Goal: Task Accomplishment & Management: Use online tool/utility

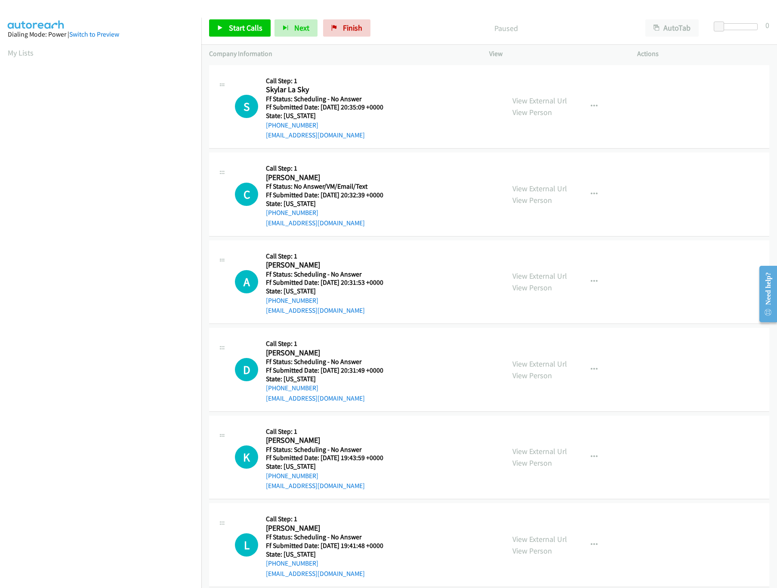
scroll to position [0, 3]
click at [234, 26] on span "Start Calls" at bounding box center [246, 28] width 34 height 10
click at [543, 106] on div "View External Url View Person" at bounding box center [540, 106] width 55 height 23
click at [543, 98] on link "View External Url" at bounding box center [540, 101] width 55 height 10
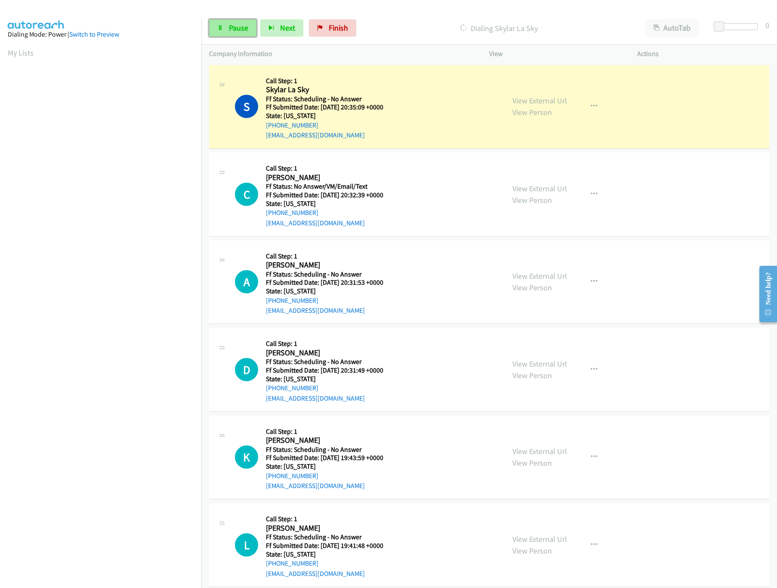
click at [238, 27] on span "Pause" at bounding box center [238, 28] width 19 height 10
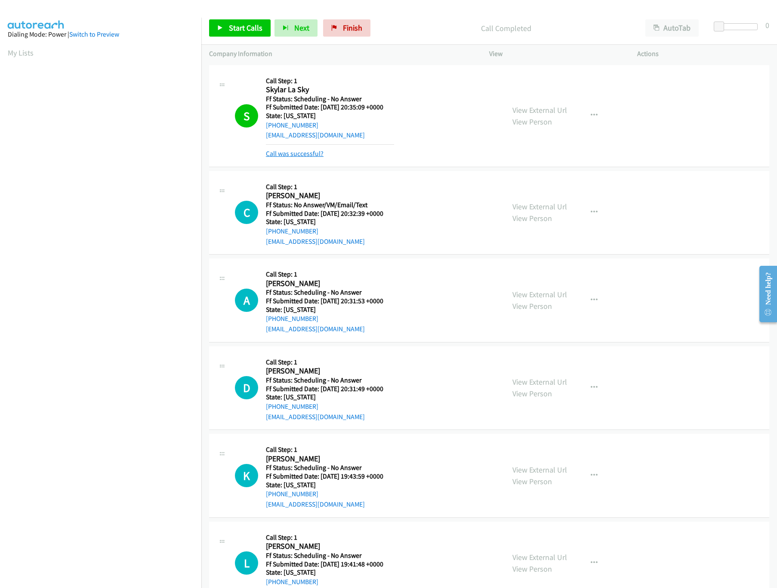
click at [296, 150] on link "Call was successful?" at bounding box center [295, 153] width 58 height 8
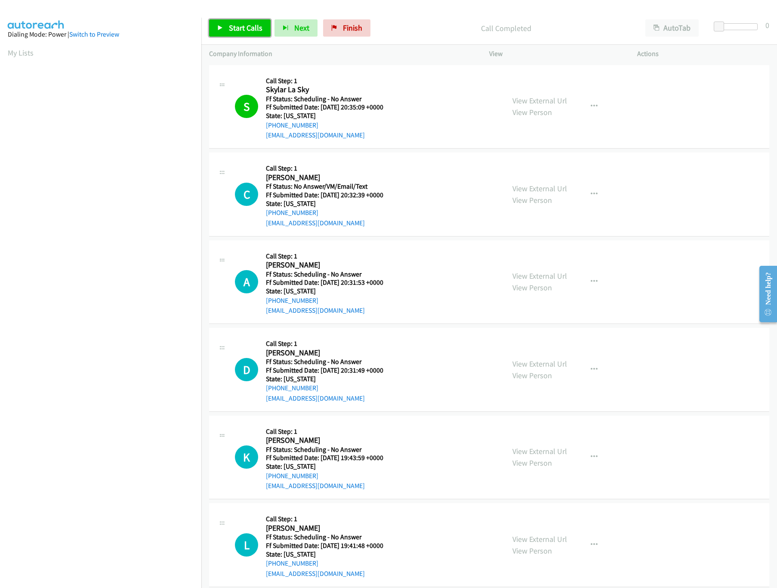
click at [236, 22] on link "Start Calls" at bounding box center [240, 27] width 62 height 17
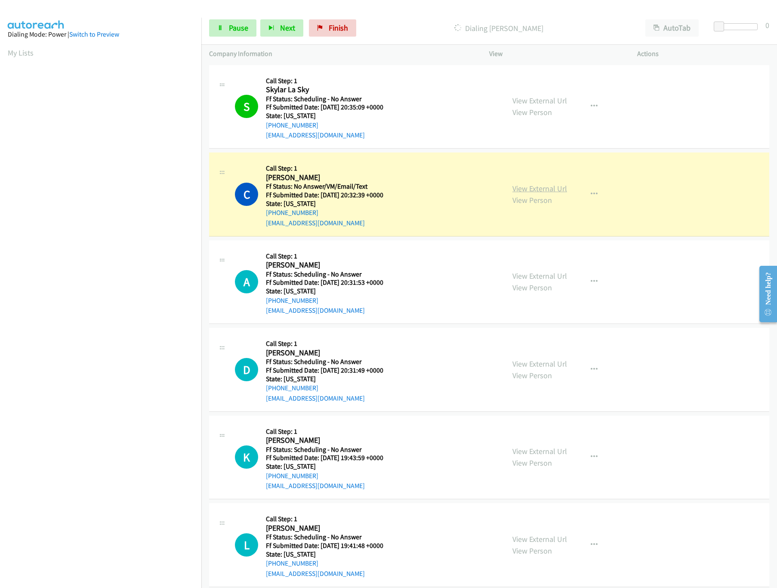
click at [559, 184] on link "View External Url" at bounding box center [540, 188] width 55 height 10
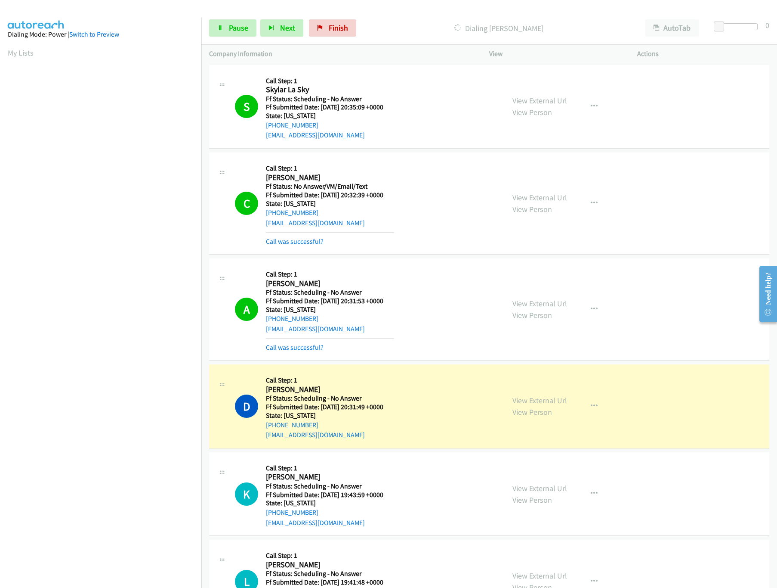
click at [533, 304] on link "View External Url" at bounding box center [540, 303] width 55 height 10
click at [522, 399] on link "View External Url" at bounding box center [540, 400] width 55 height 10
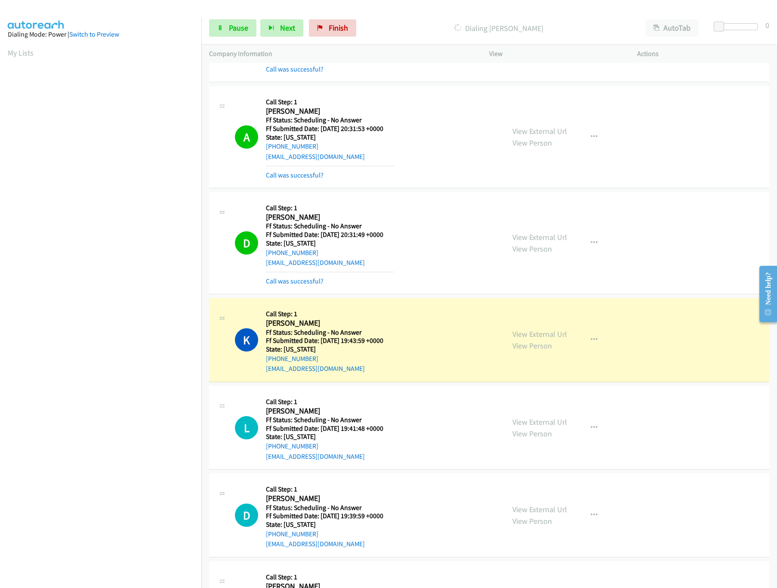
scroll to position [258, 0]
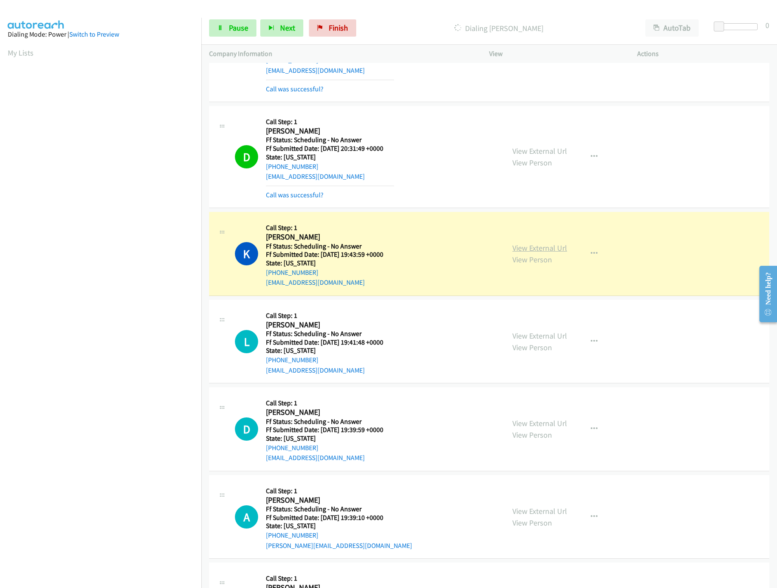
click at [549, 251] on link "View External Url" at bounding box center [540, 248] width 55 height 10
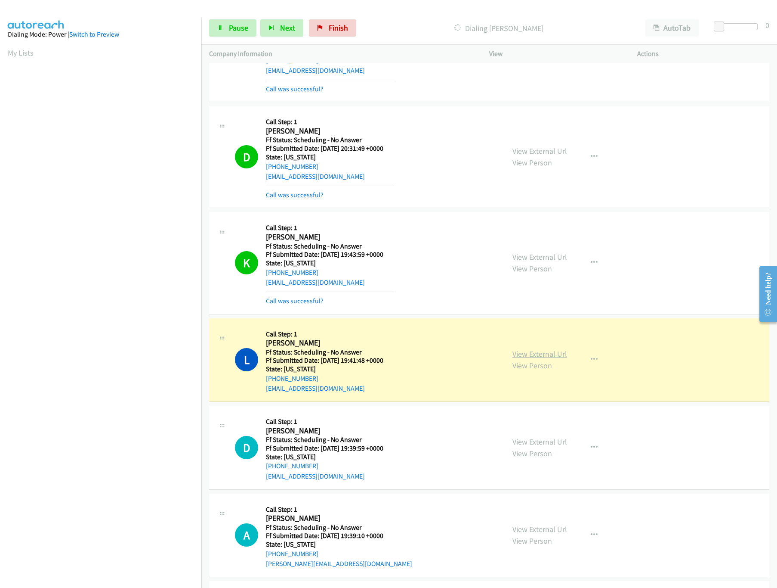
click at [551, 359] on link "View External Url" at bounding box center [540, 354] width 55 height 10
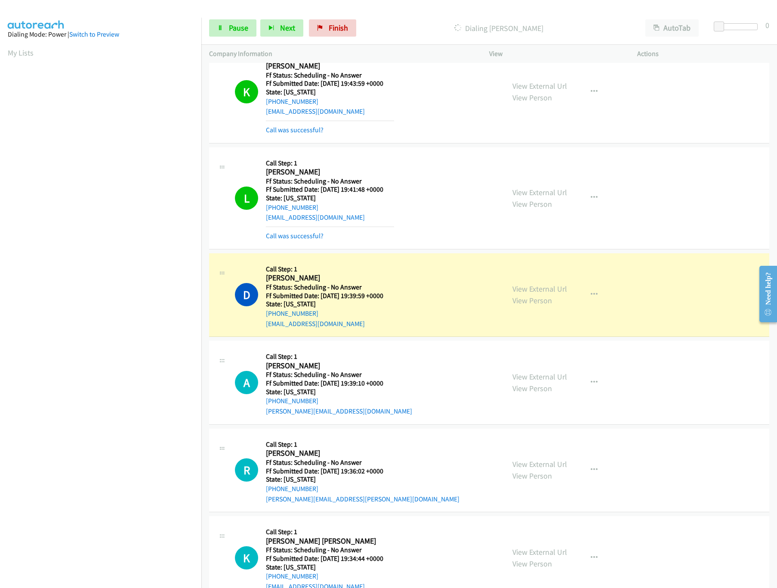
scroll to position [430, 0]
click at [557, 288] on link "View External Url" at bounding box center [540, 287] width 55 height 10
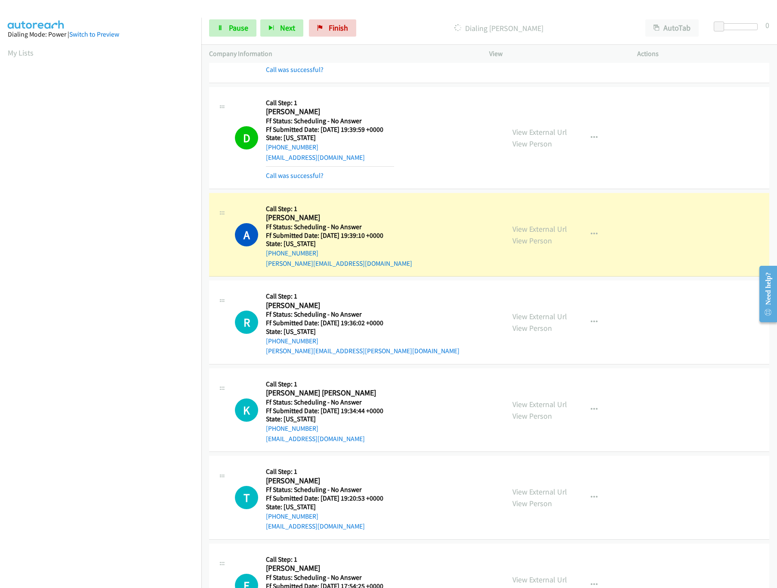
scroll to position [602, 0]
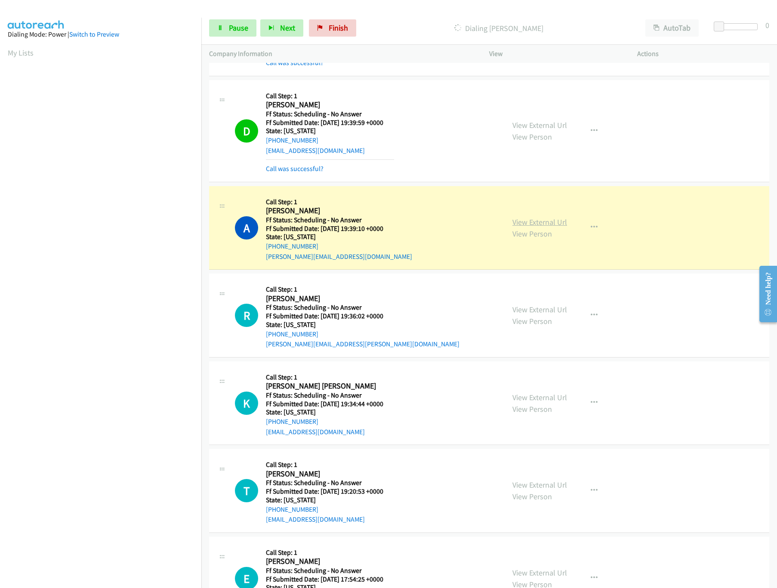
click at [542, 221] on link "View External Url" at bounding box center [540, 222] width 55 height 10
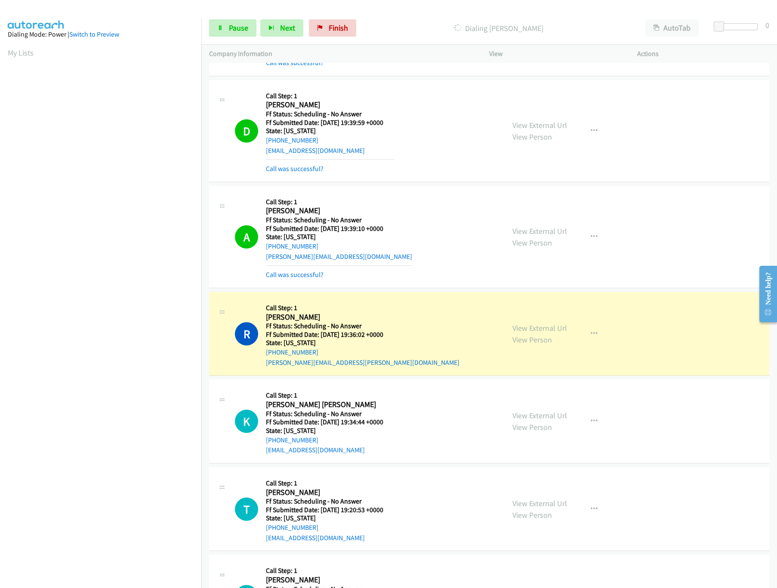
scroll to position [775, 0]
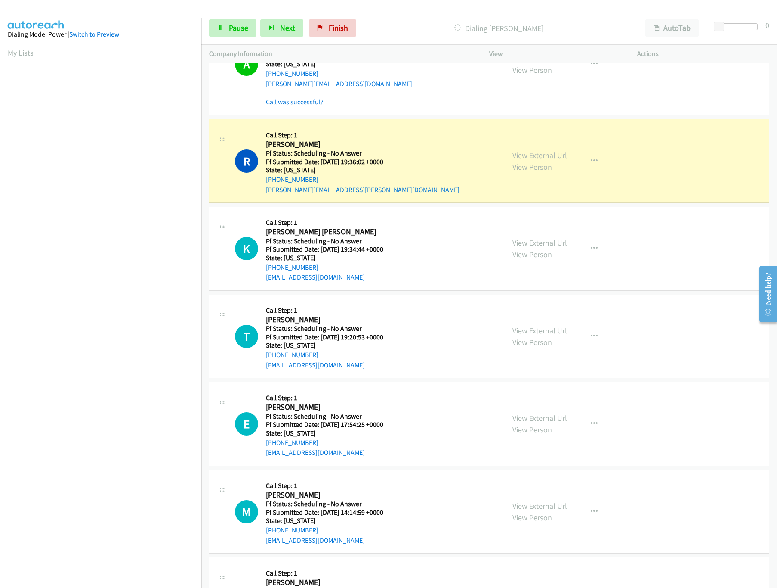
click at [539, 157] on link "View External Url" at bounding box center [540, 155] width 55 height 10
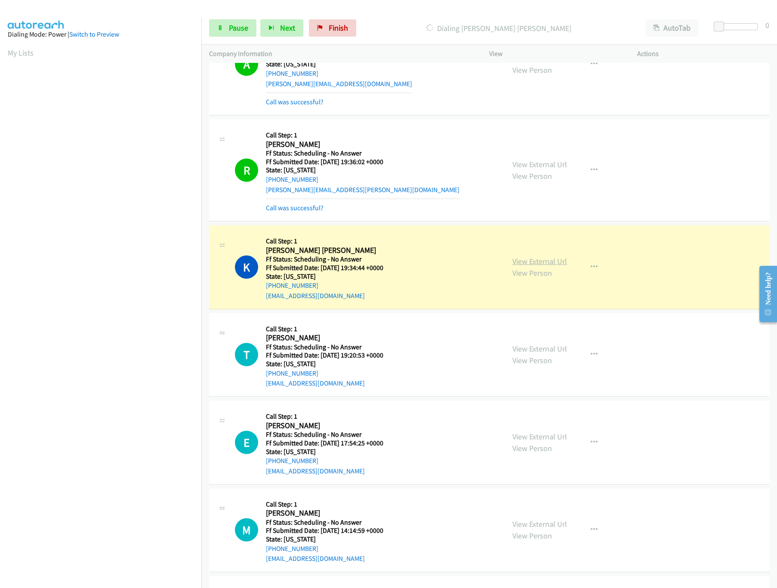
click at [533, 263] on link "View External Url" at bounding box center [540, 261] width 55 height 10
click at [226, 29] on link "Pause" at bounding box center [232, 27] width 47 height 17
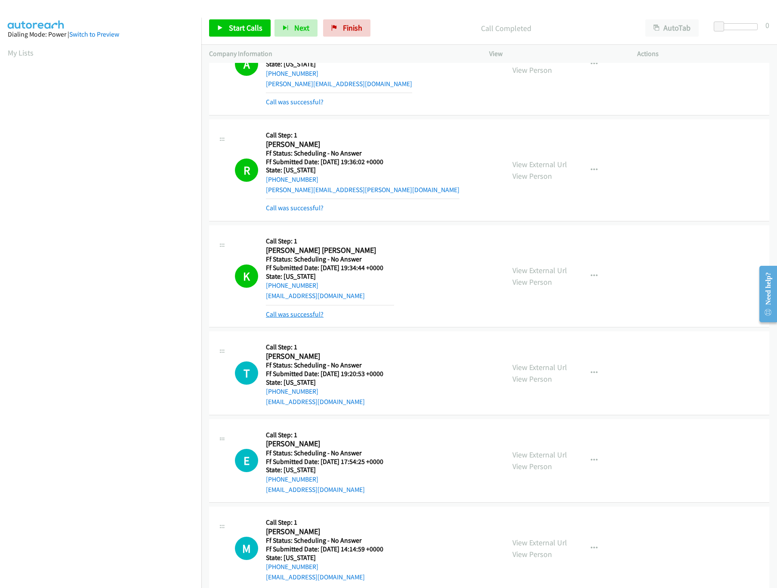
click at [293, 318] on link "Call was successful?" at bounding box center [295, 314] width 58 height 8
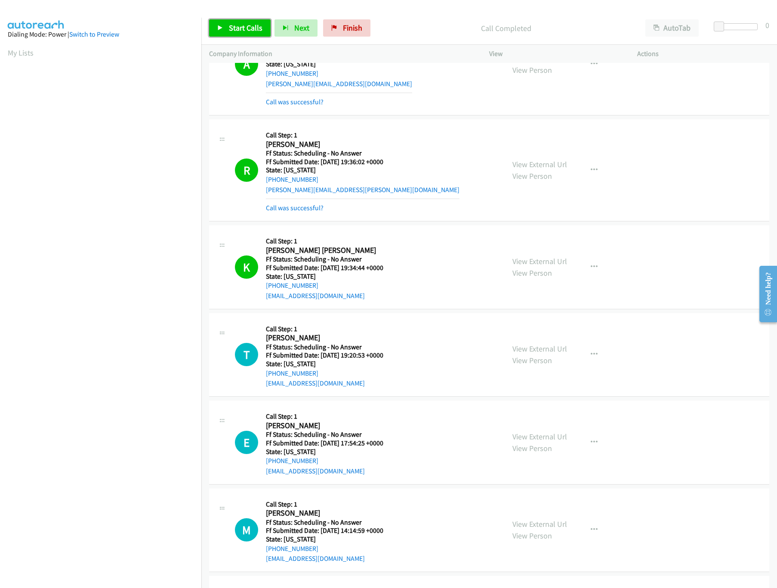
click at [247, 30] on span "Start Calls" at bounding box center [246, 28] width 34 height 10
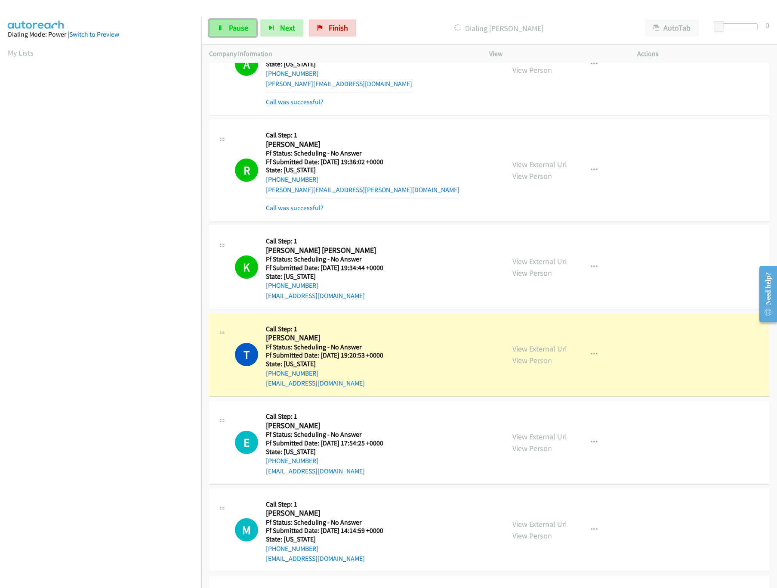
click at [250, 34] on link "Pause" at bounding box center [232, 27] width 47 height 17
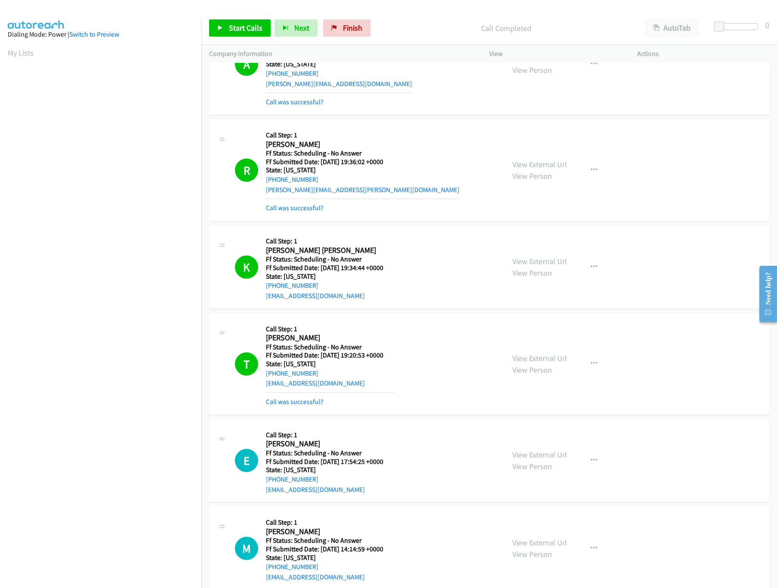
click at [425, 63] on div "A Callback Scheduled Call Step: 1 [PERSON_NAME] America/[GEOGRAPHIC_DATA] Ff St…" at bounding box center [366, 64] width 262 height 86
click at [244, 22] on link "Start Calls" at bounding box center [240, 27] width 62 height 17
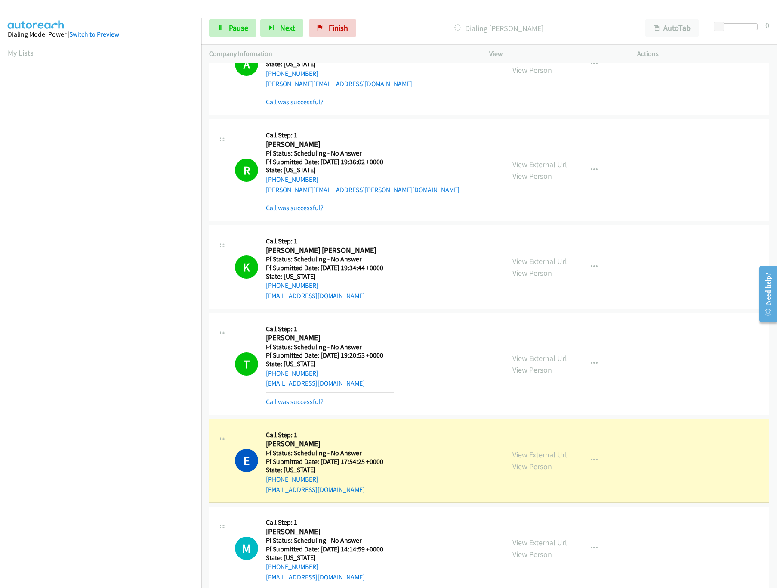
scroll to position [947, 0]
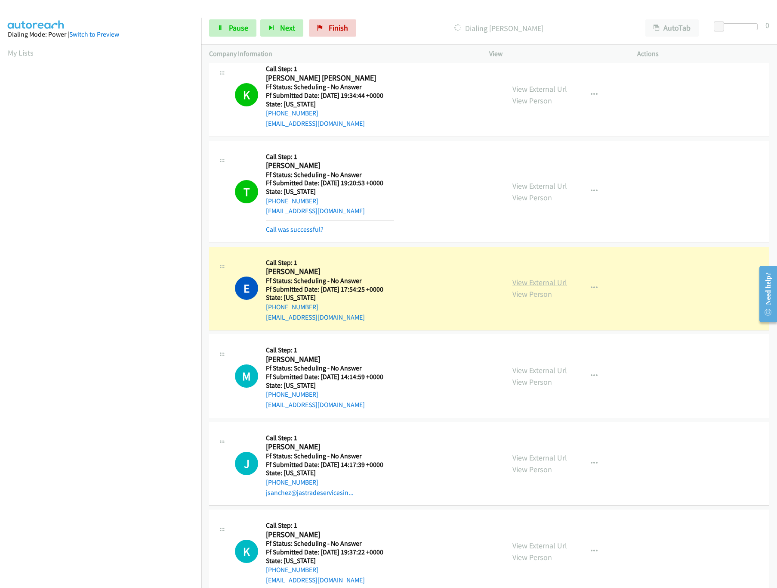
click at [544, 283] on link "View External Url" at bounding box center [540, 282] width 55 height 10
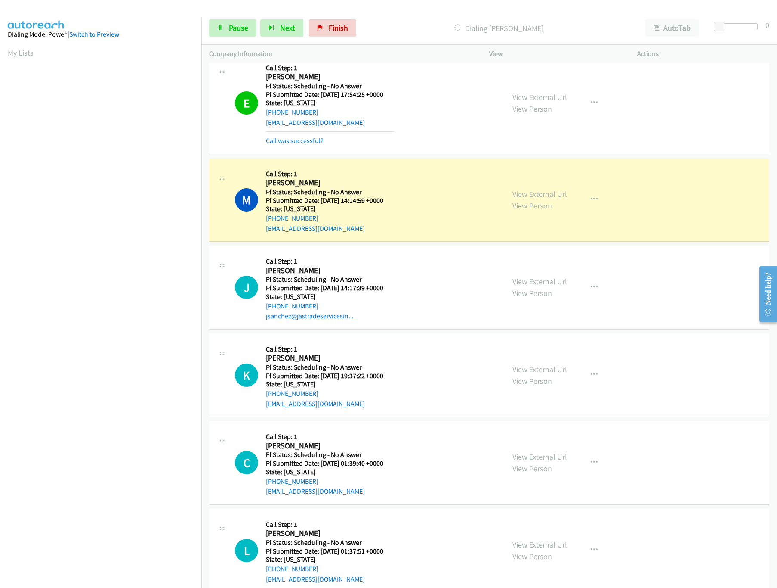
scroll to position [1205, 0]
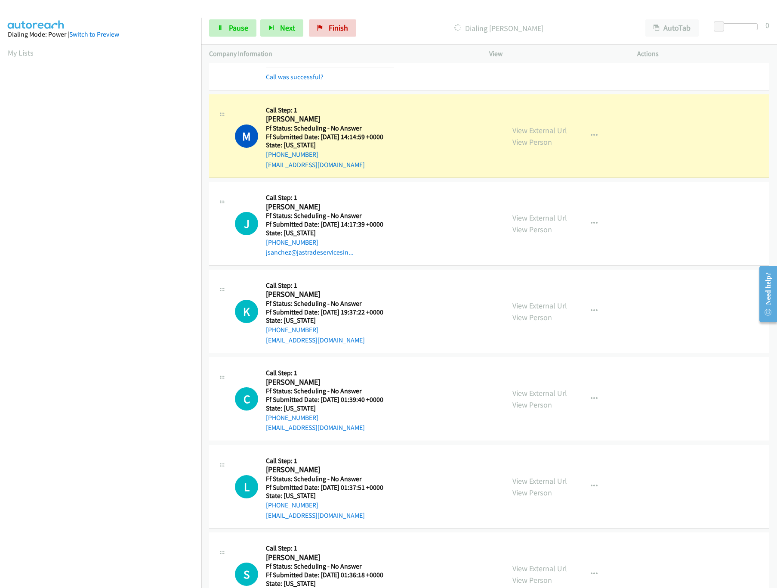
click at [405, 115] on div "M Callback Scheduled Call Step: 1 [PERSON_NAME] America/New_York Ff Status: Sch…" at bounding box center [366, 136] width 262 height 68
click at [513, 134] on link "View External Url" at bounding box center [540, 130] width 55 height 10
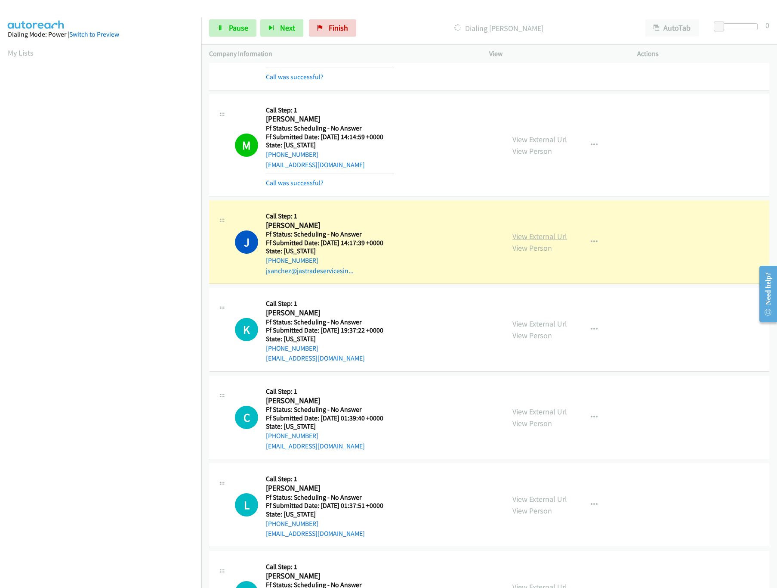
click at [540, 241] on link "View External Url" at bounding box center [540, 236] width 55 height 10
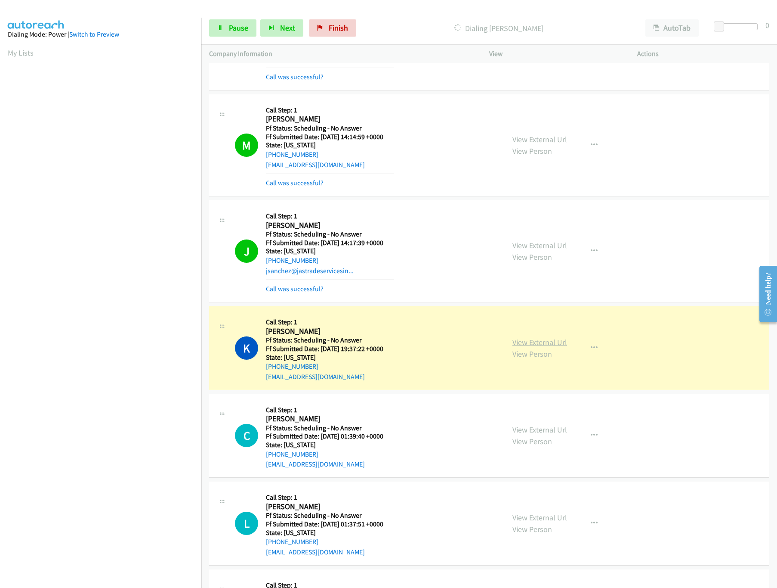
click at [534, 347] on link "View External Url" at bounding box center [540, 342] width 55 height 10
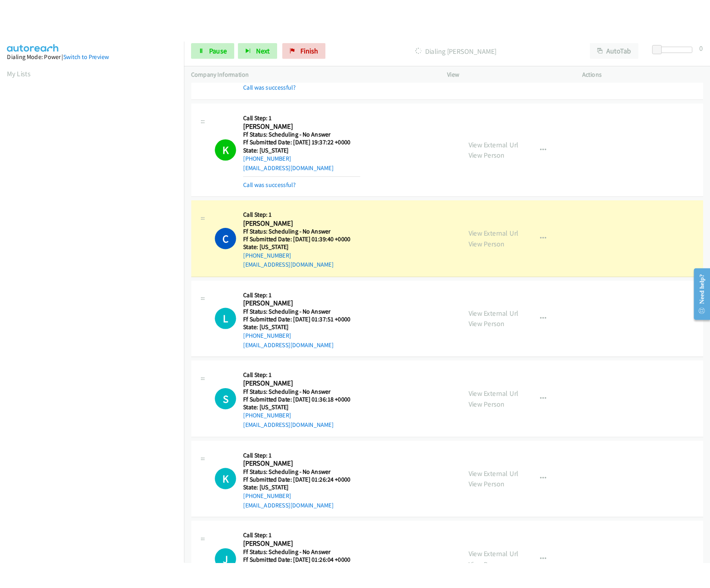
scroll to position [1464, 0]
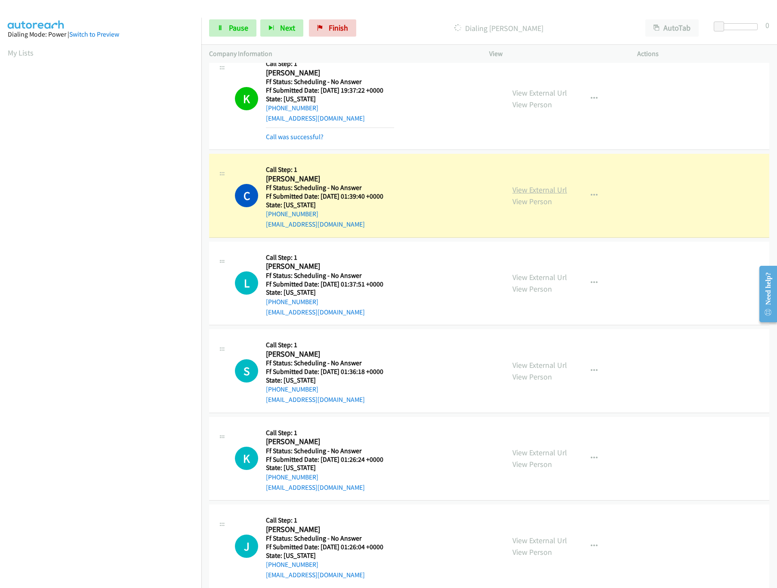
click at [525, 194] on link "View External Url" at bounding box center [540, 190] width 55 height 10
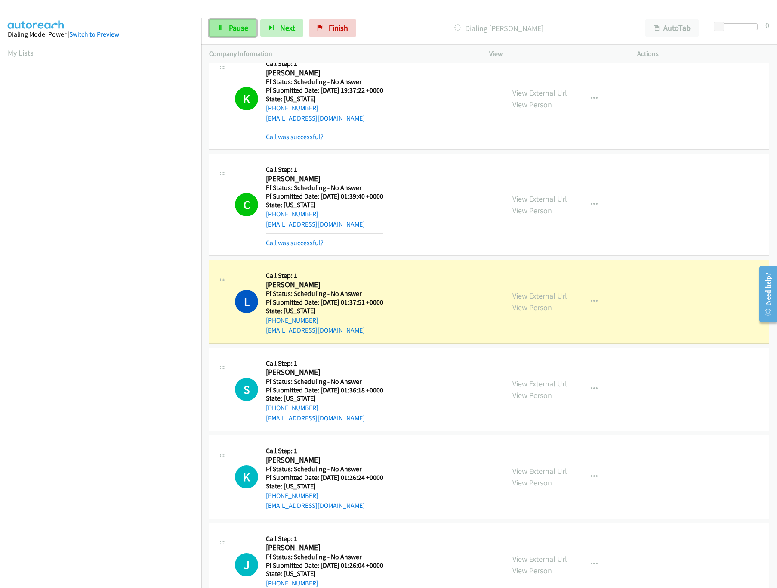
click at [225, 29] on link "Pause" at bounding box center [232, 27] width 47 height 17
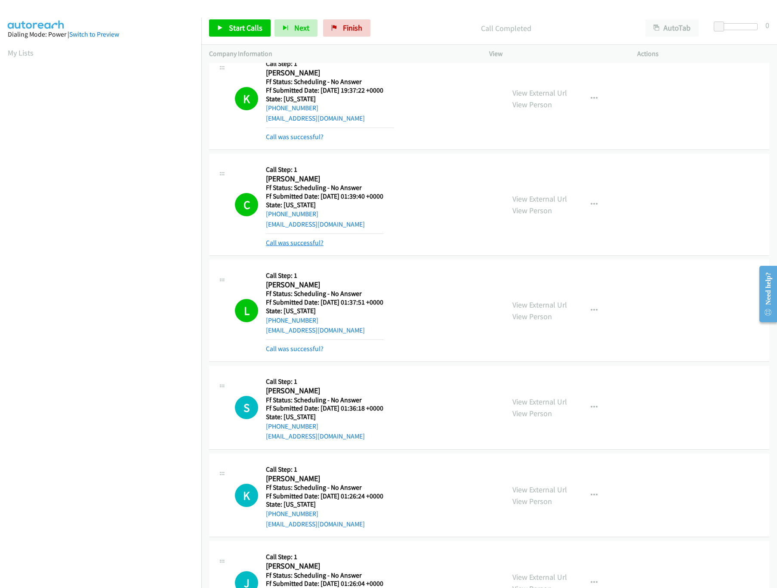
click at [302, 247] on link "Call was successful?" at bounding box center [295, 242] width 58 height 8
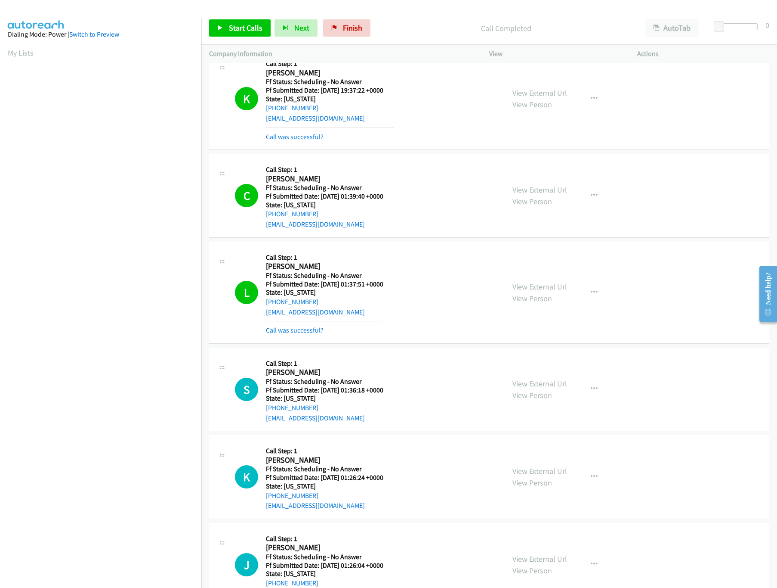
click at [523, 285] on div "View External Url View Person View External Url Email Schedule/Manage Callback …" at bounding box center [583, 292] width 156 height 86
click at [529, 299] on link "View Person" at bounding box center [533, 298] width 40 height 10
click at [530, 291] on link "View External Url" at bounding box center [540, 287] width 55 height 10
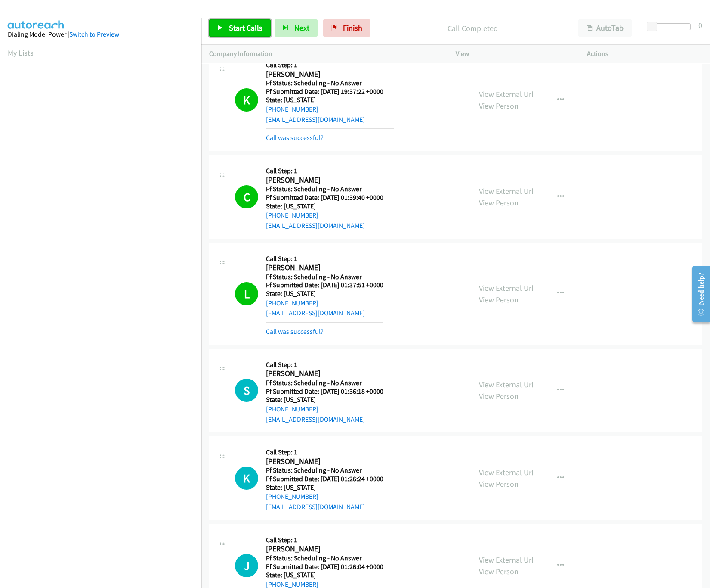
click at [243, 31] on span "Start Calls" at bounding box center [246, 28] width 34 height 10
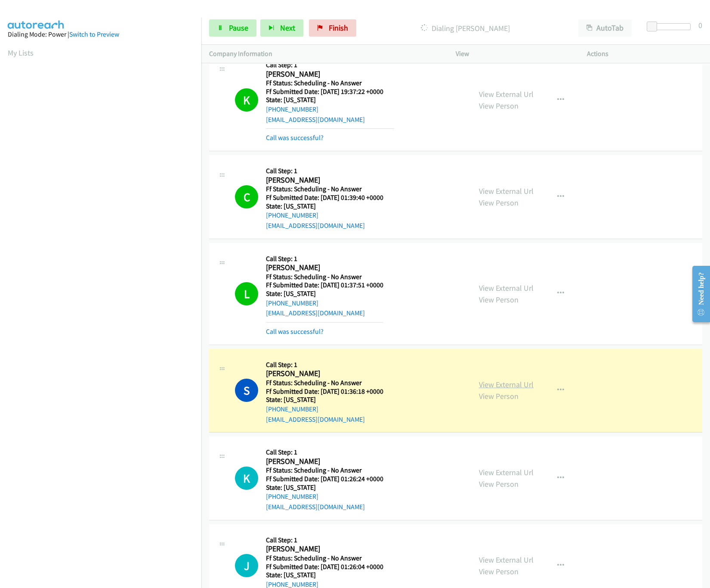
click at [516, 389] on link "View External Url" at bounding box center [506, 384] width 55 height 10
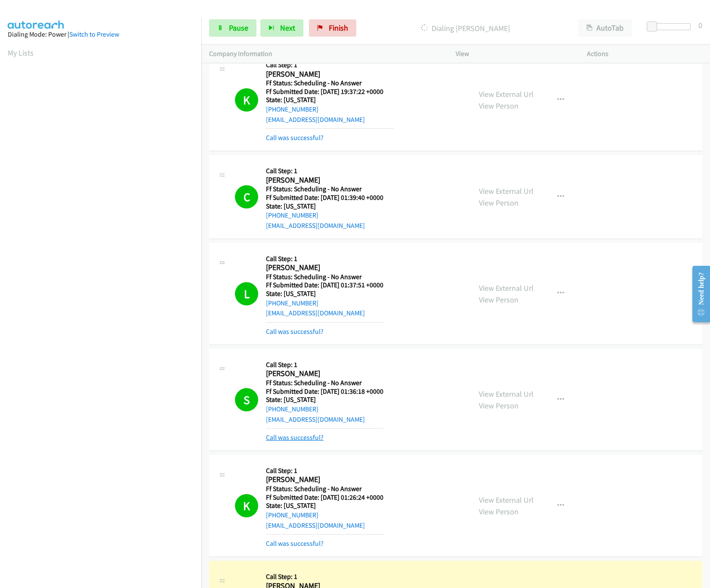
click at [294, 441] on link "Call was successful?" at bounding box center [295, 437] width 58 height 8
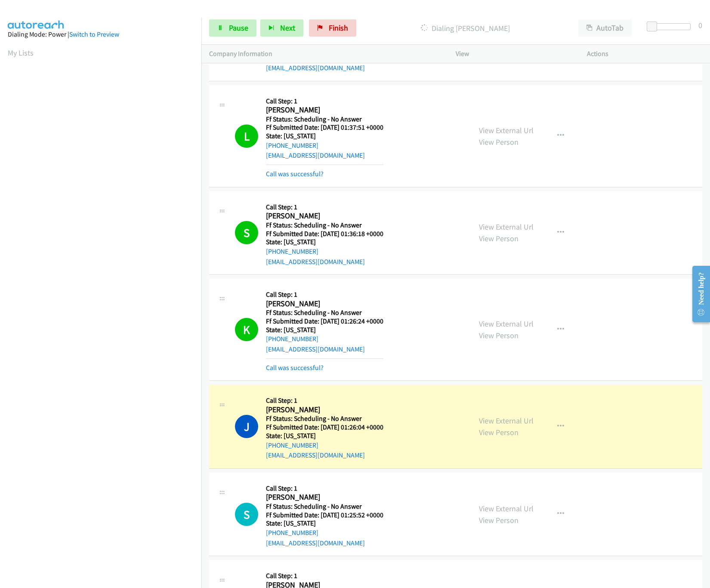
scroll to position [1722, 0]
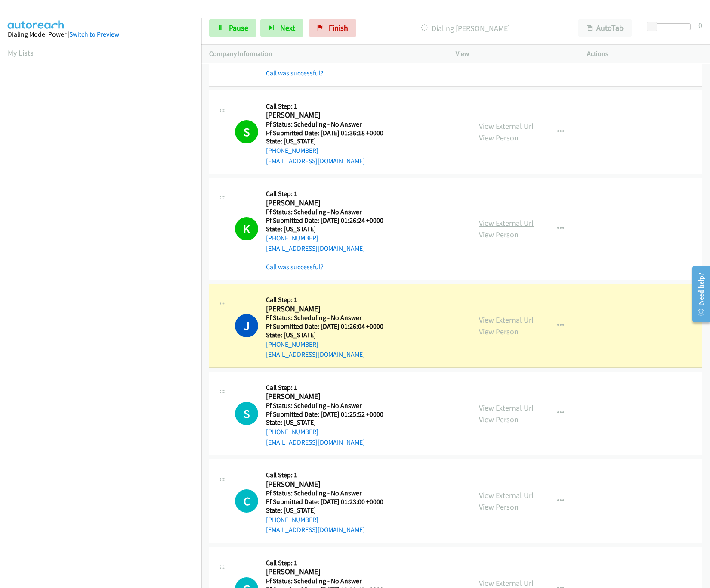
click at [514, 225] on link "View External Url" at bounding box center [506, 223] width 55 height 10
click at [499, 325] on link "View External Url" at bounding box center [506, 320] width 55 height 10
click at [234, 24] on span "Pause" at bounding box center [238, 28] width 19 height 10
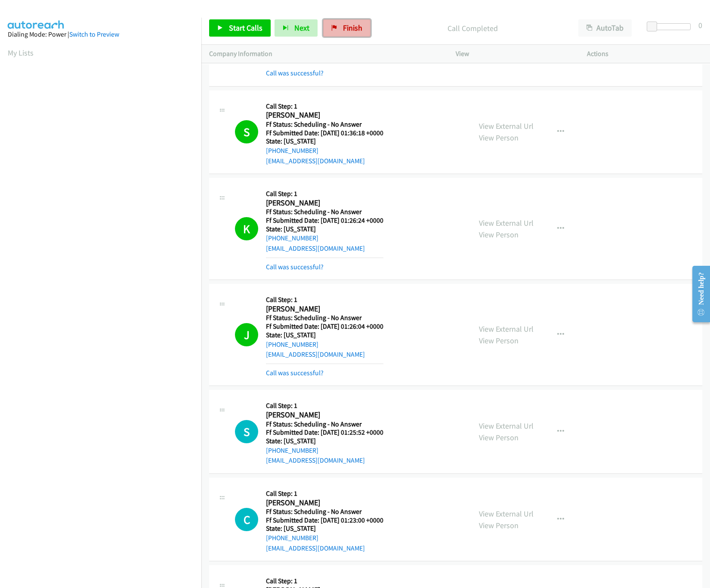
click at [325, 24] on link "Finish" at bounding box center [346, 27] width 47 height 17
click at [302, 375] on div "Call was successful?" at bounding box center [325, 373] width 118 height 10
click at [306, 375] on link "Call was successful?" at bounding box center [295, 373] width 58 height 8
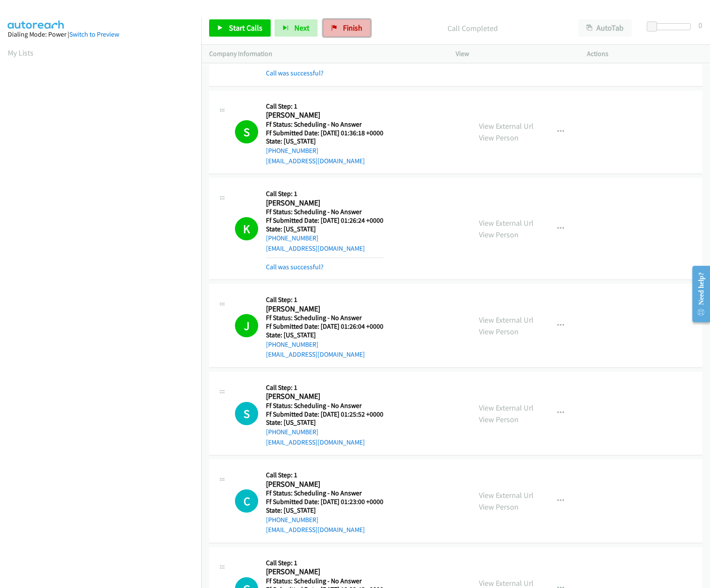
click at [343, 30] on span "Finish" at bounding box center [352, 28] width 19 height 10
click at [358, 42] on div "Start Calls Pause Next Finish Call Completed AutoTab AutoTab 0" at bounding box center [455, 28] width 509 height 33
drag, startPoint x: 355, startPoint y: 28, endPoint x: 390, endPoint y: 56, distance: 44.5
click at [355, 28] on span "Finish" at bounding box center [352, 28] width 19 height 10
